Goal: Information Seeking & Learning: Learn about a topic

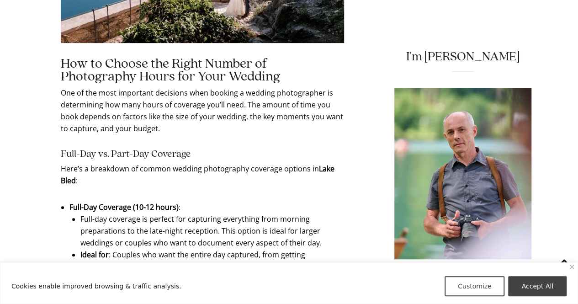
scroll to position [1980, 0]
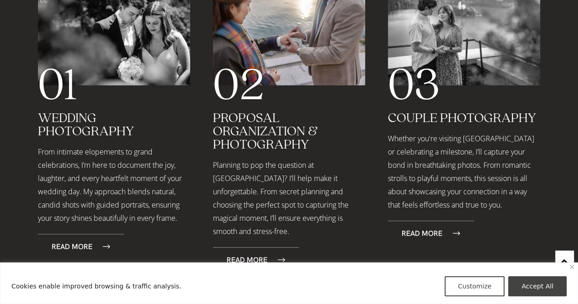
scroll to position [1078, 0]
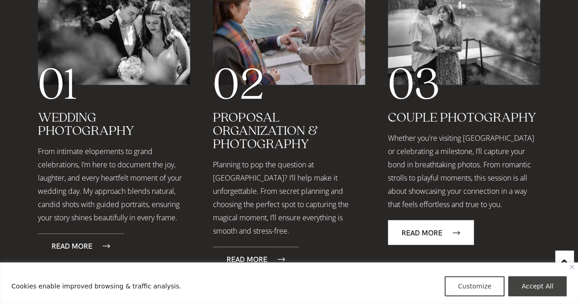
click at [416, 229] on span "Read More" at bounding box center [421, 233] width 41 height 8
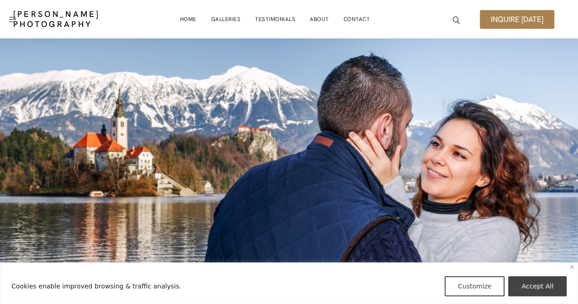
click at [572, 266] on img "Close" at bounding box center [571, 266] width 4 height 4
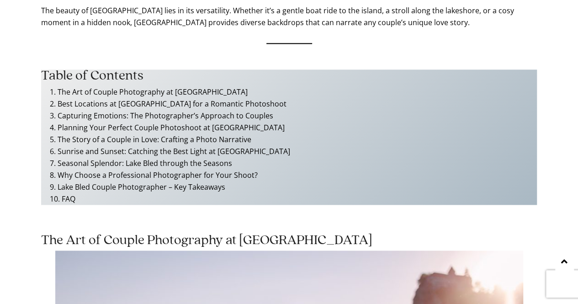
scroll to position [533, 0]
click at [169, 183] on link "Lake Bled Couple Photographer – Key Takeaways" at bounding box center [142, 186] width 168 height 10
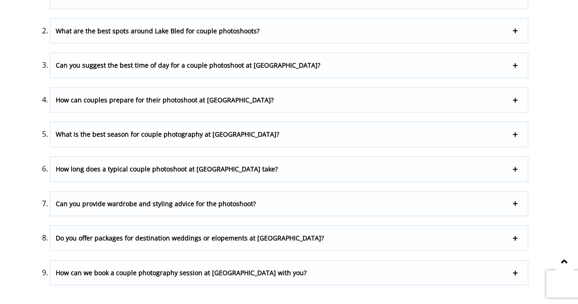
scroll to position [3306, 0]
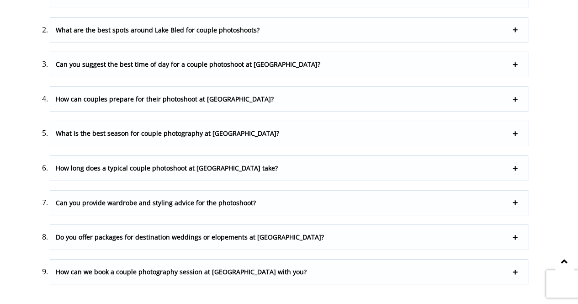
click at [305, 67] on p "Can you suggest the best time of day for a couple photoshoot at Lake Bled?" at bounding box center [288, 64] width 477 height 25
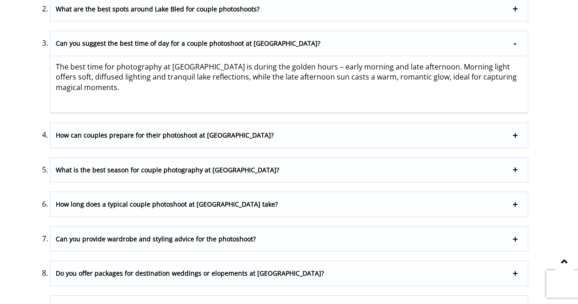
scroll to position [3328, 0]
click at [283, 133] on p "How can couples prepare for their photoshoot at Lake Bled?" at bounding box center [288, 134] width 477 height 25
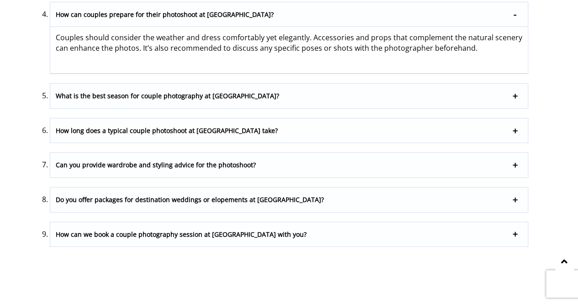
scroll to position [3391, 0]
click at [267, 101] on p "What is the best season for couple photography at Lake Bled?" at bounding box center [288, 95] width 477 height 25
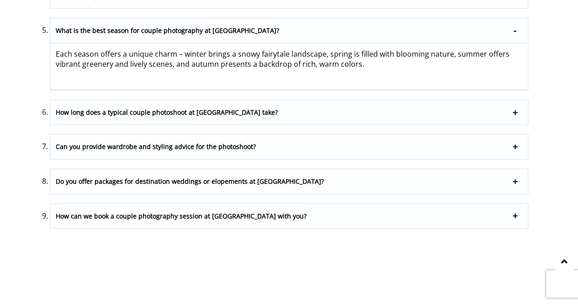
scroll to position [3409, 0]
click at [287, 114] on p "How long does a typical couple photoshoot at Lake Bled take?" at bounding box center [288, 112] width 477 height 25
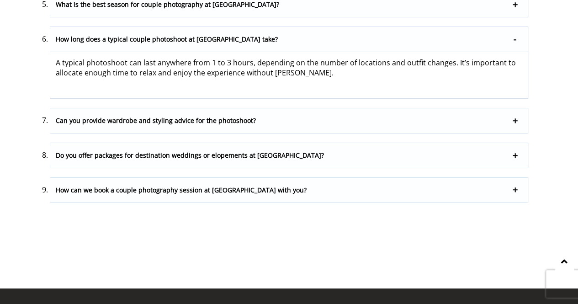
scroll to position [3435, 0]
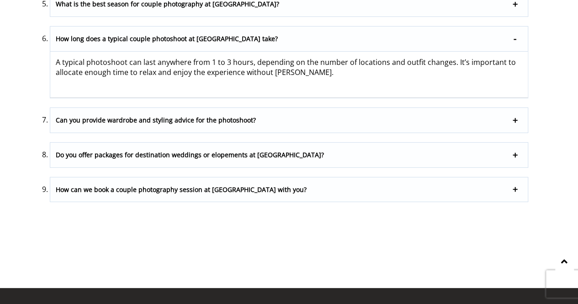
click at [300, 121] on p "Can you provide wardrobe and styling advice for the photoshoot?" at bounding box center [288, 120] width 477 height 25
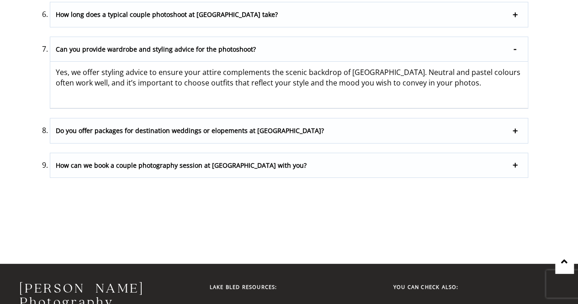
scroll to position [3460, 0]
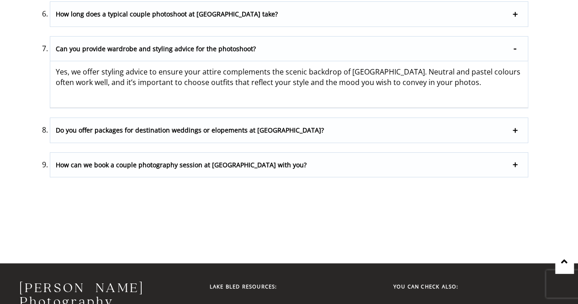
click at [300, 121] on p "Do you offer packages for destination weddings or elopements at Lake Bled?" at bounding box center [288, 130] width 477 height 25
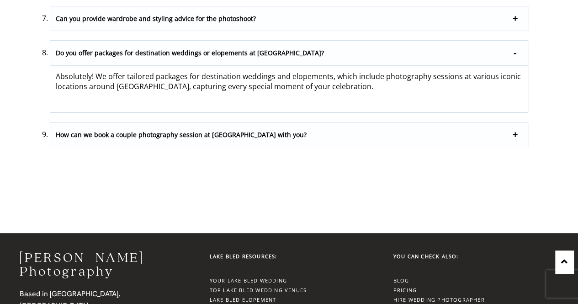
scroll to position [3491, 0]
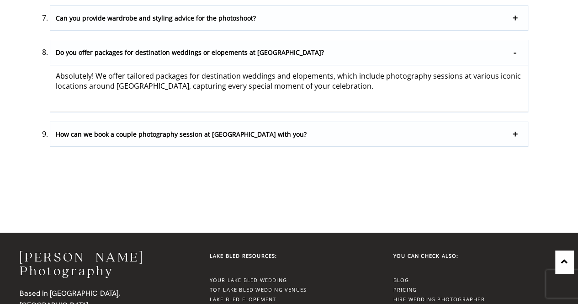
click at [295, 132] on p "How can we book a couple photography session at Lake Bled with you?" at bounding box center [288, 134] width 477 height 25
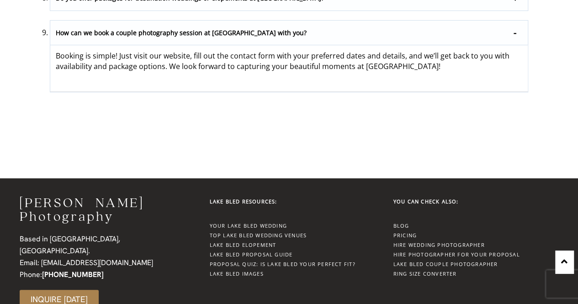
scroll to position [3545, 0]
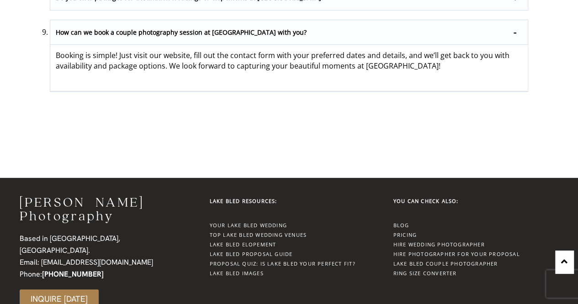
click at [409, 231] on link "Pricing" at bounding box center [404, 234] width 23 height 7
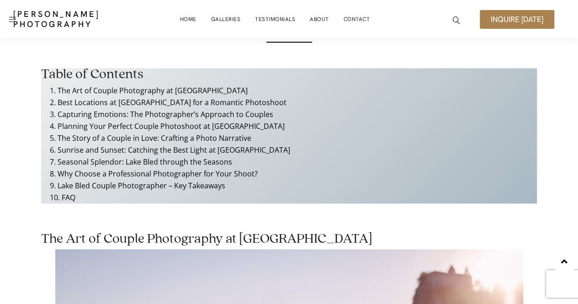
scroll to position [533, 0]
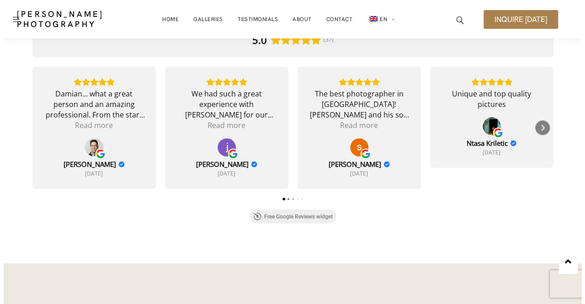
scroll to position [2410, 0]
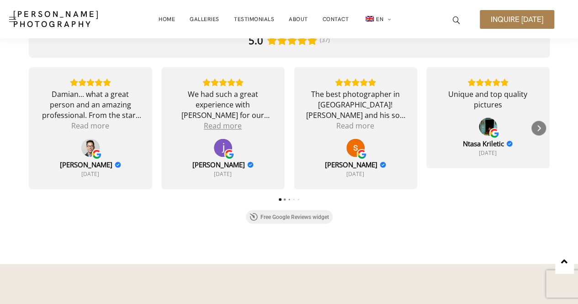
click at [222, 124] on div "Read more" at bounding box center [223, 126] width 38 height 11
